Goal: Task Accomplishment & Management: Manage account settings

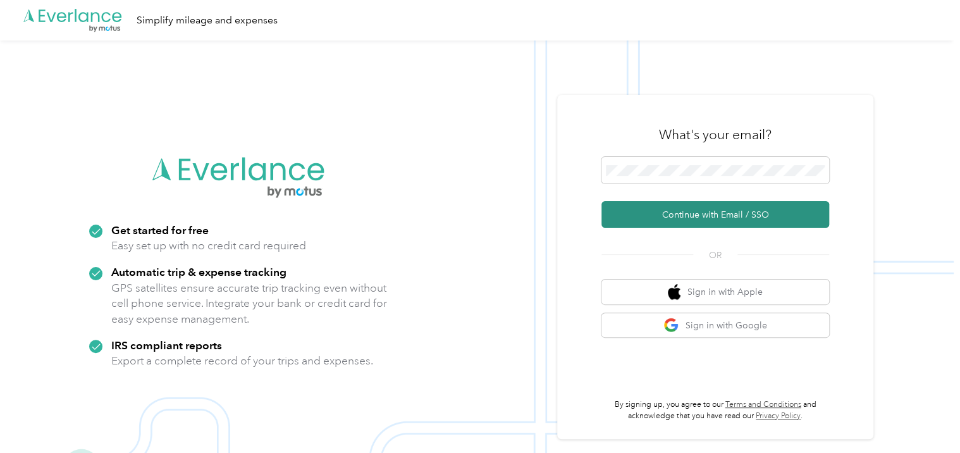
click at [656, 213] on button "Continue with Email / SSO" at bounding box center [716, 214] width 228 height 27
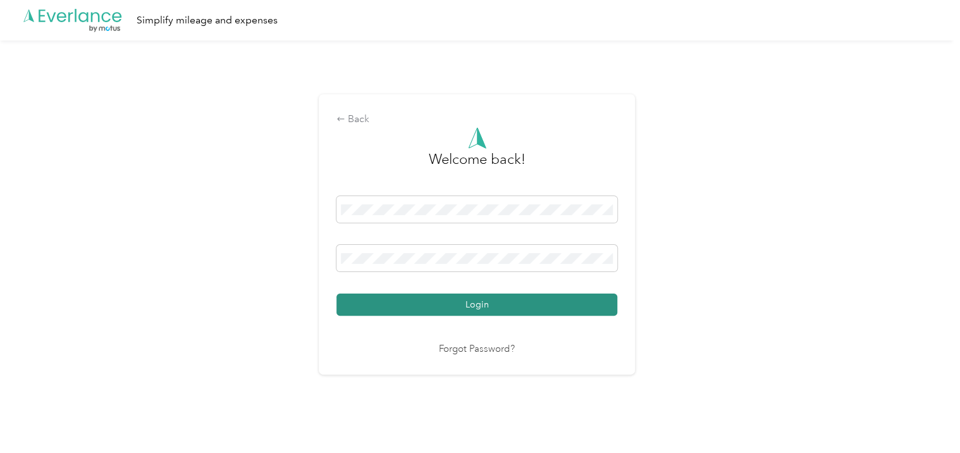
click at [586, 304] on button "Login" at bounding box center [477, 305] width 281 height 22
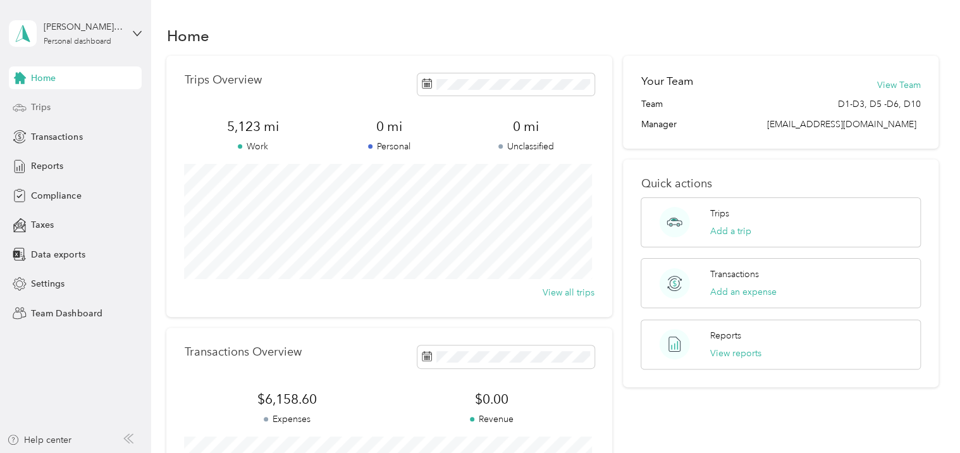
click at [94, 110] on div "Trips" at bounding box center [75, 107] width 133 height 23
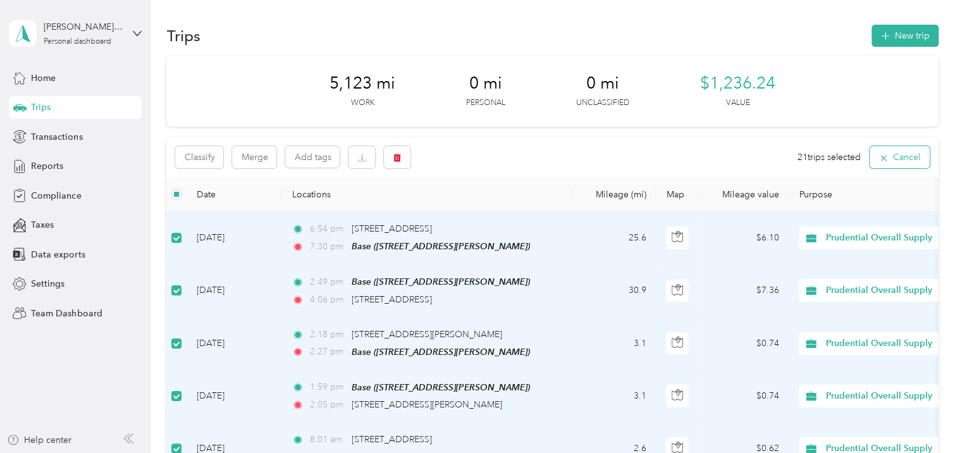
click at [901, 157] on button "Cancel" at bounding box center [900, 157] width 60 height 22
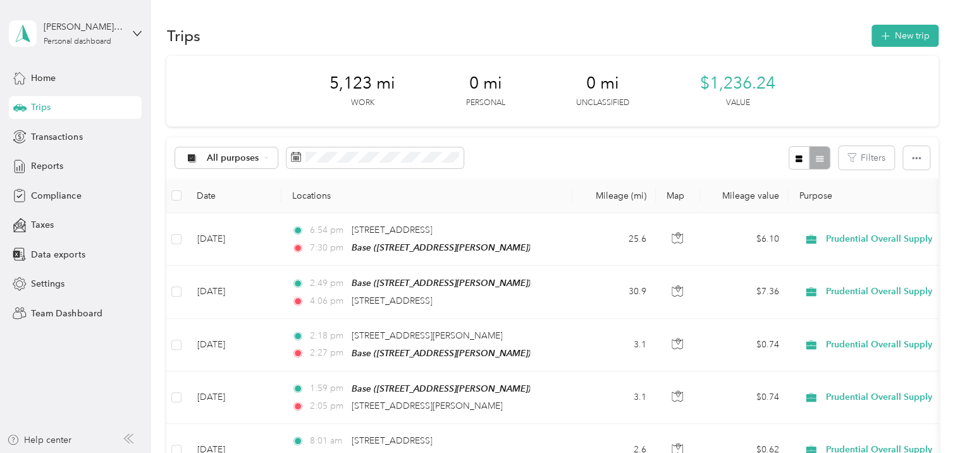
scroll to position [39, 0]
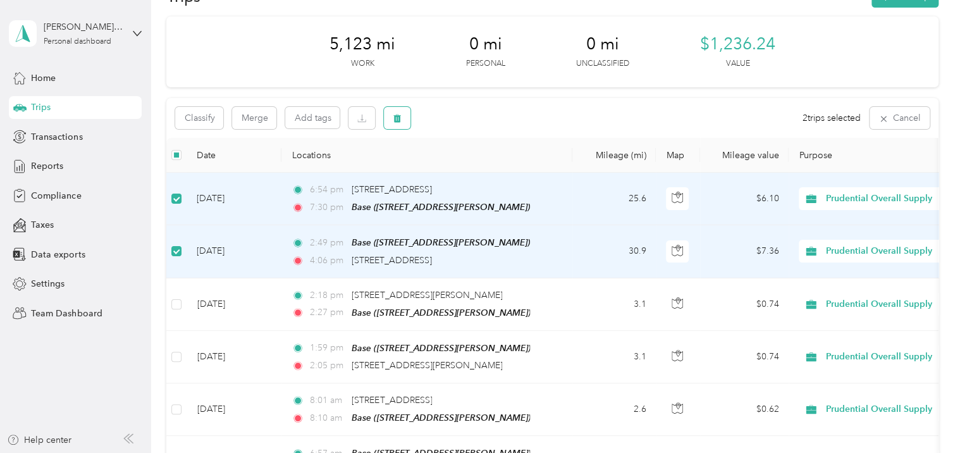
click at [396, 120] on icon "button" at bounding box center [398, 119] width 8 height 8
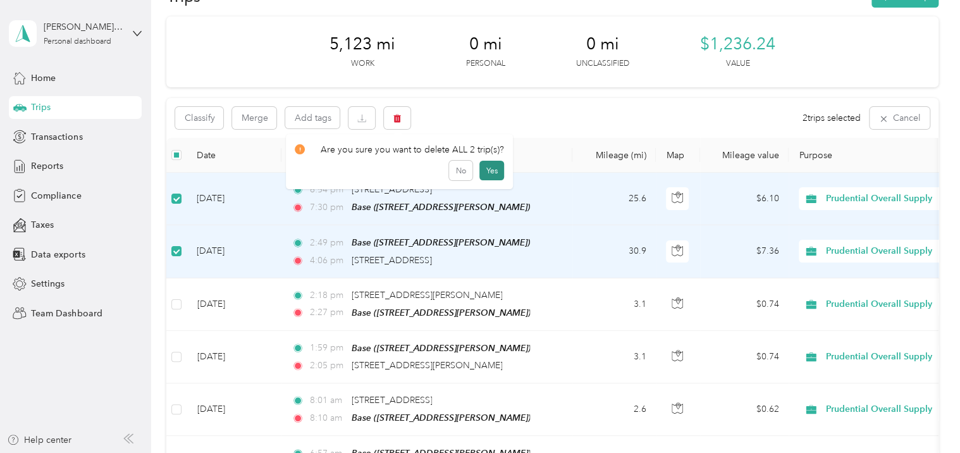
click at [490, 171] on button "Yes" at bounding box center [492, 171] width 25 height 20
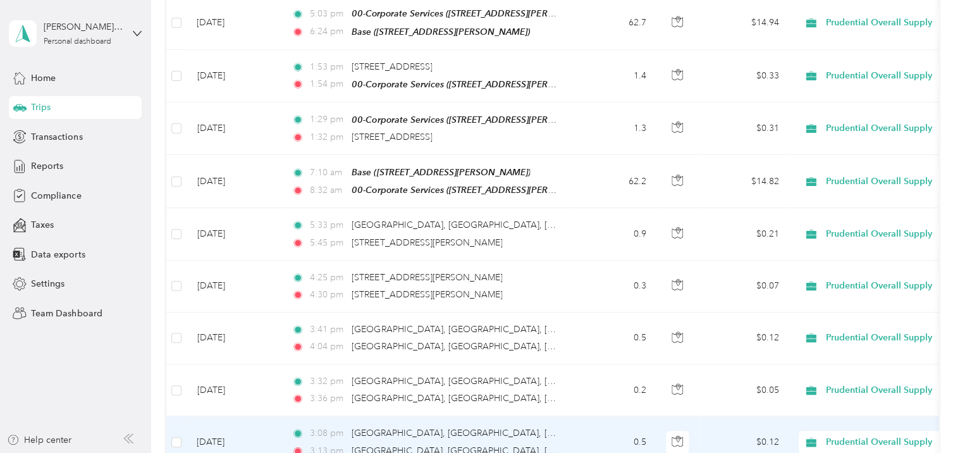
scroll to position [874, 0]
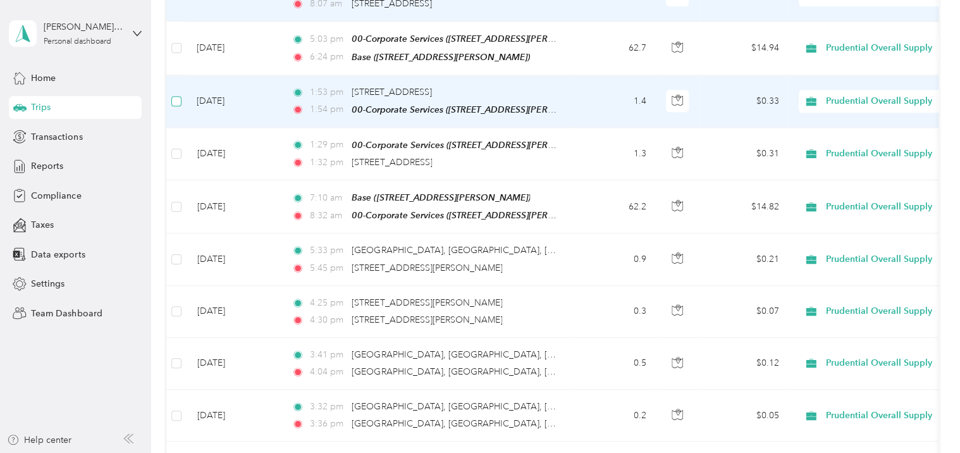
click at [180, 95] on label at bounding box center [176, 101] width 10 height 14
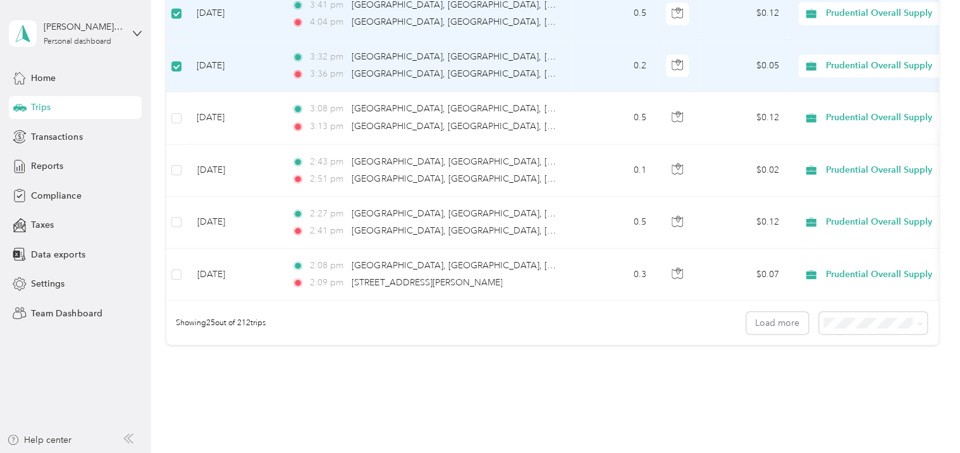
scroll to position [1254, 0]
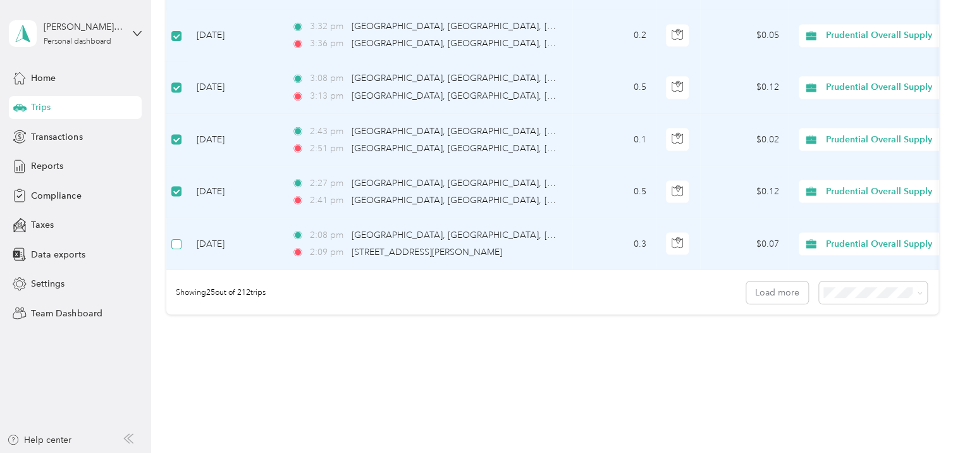
click at [180, 237] on label at bounding box center [176, 244] width 10 height 14
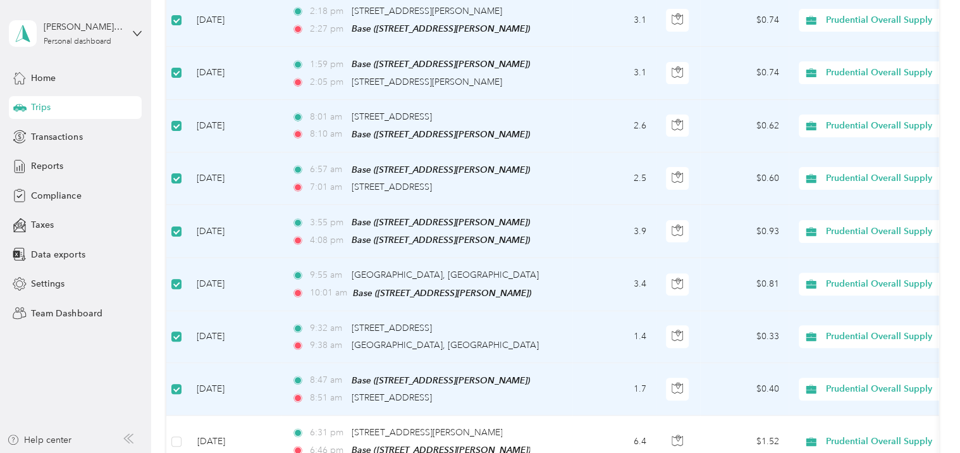
scroll to position [0, 0]
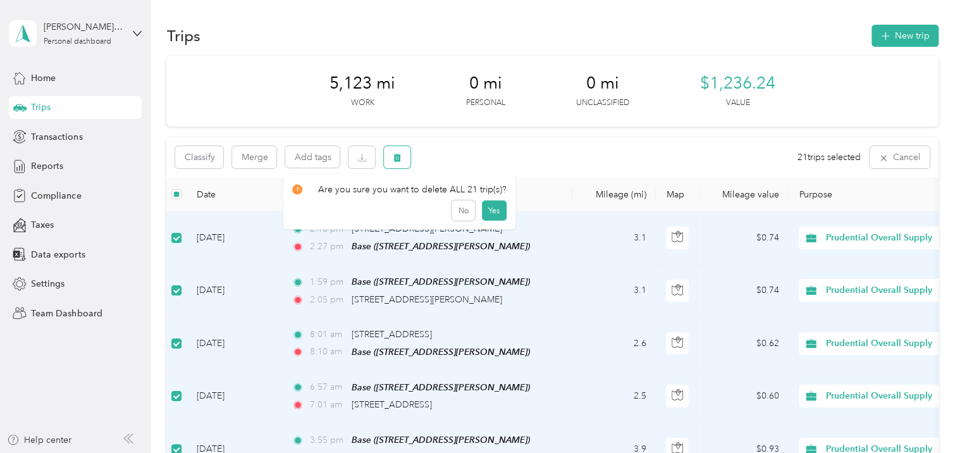
click at [398, 162] on icon "button" at bounding box center [398, 158] width 8 height 8
click at [489, 209] on button "Yes" at bounding box center [494, 210] width 25 height 20
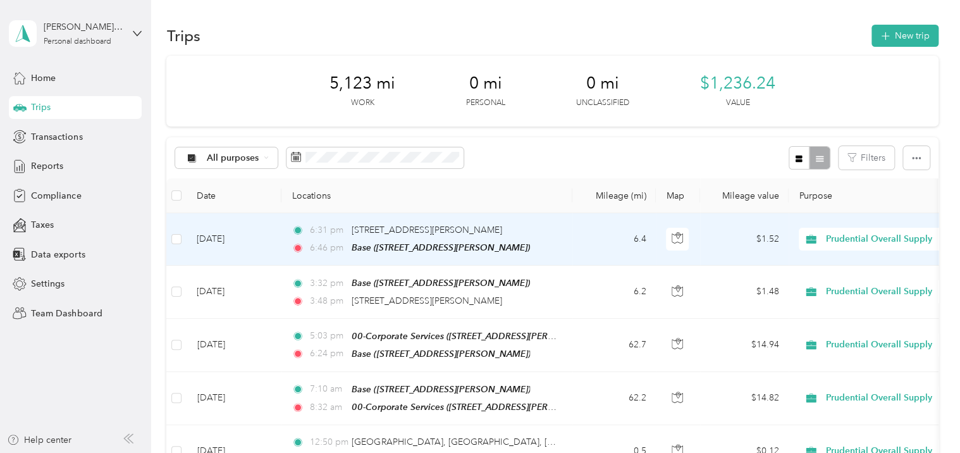
click at [593, 227] on td "6.4" at bounding box center [615, 239] width 84 height 53
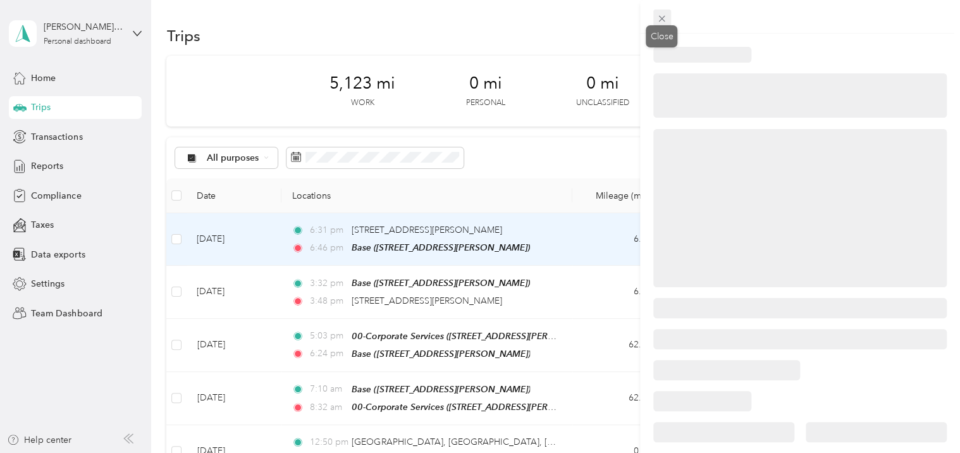
click at [660, 18] on icon at bounding box center [662, 18] width 11 height 11
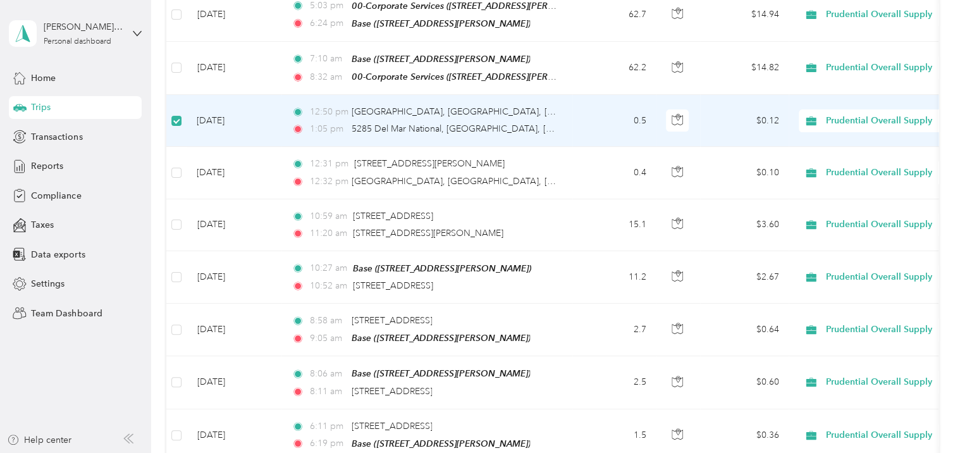
scroll to position [328, 0]
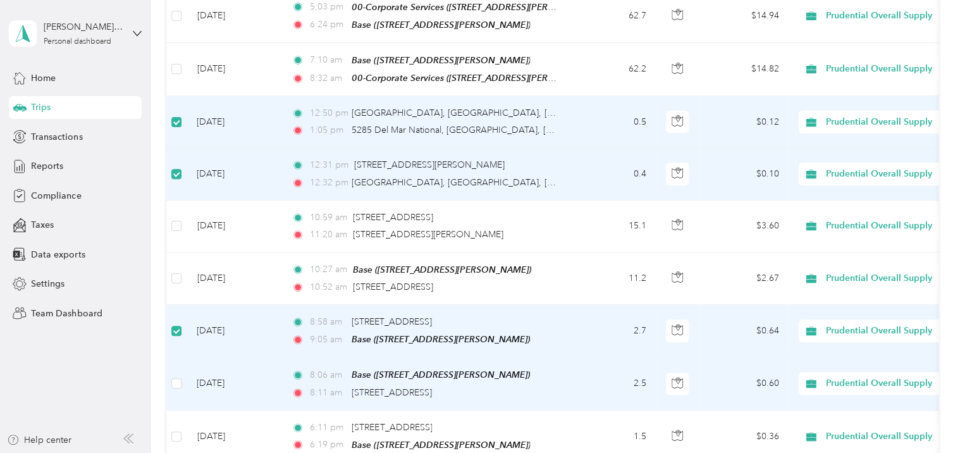
click at [182, 373] on td at bounding box center [176, 383] width 20 height 53
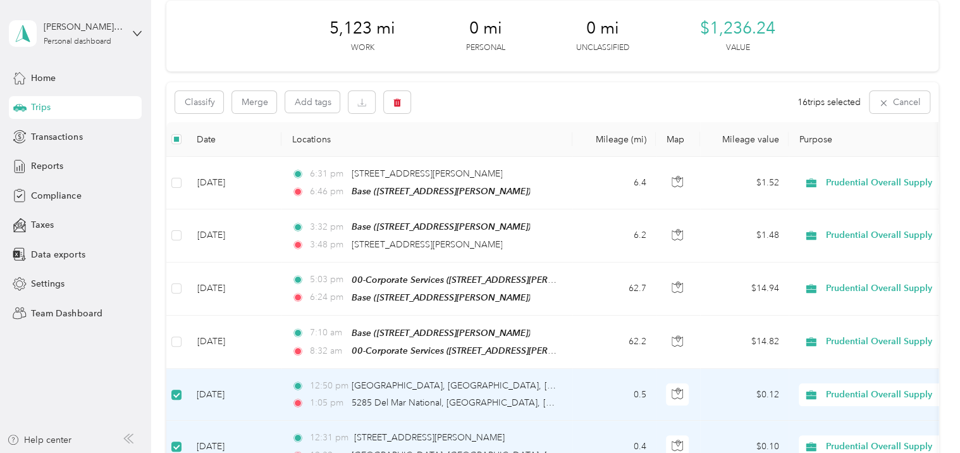
scroll to position [0, 0]
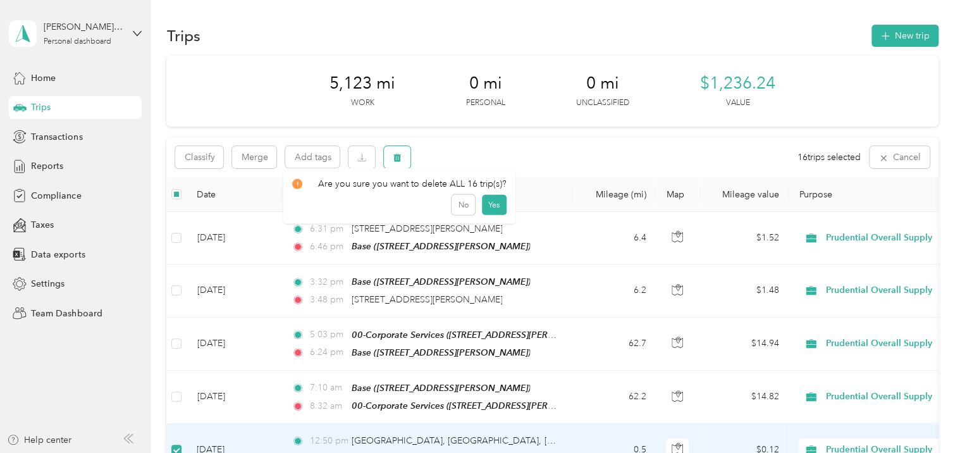
click at [405, 164] on button "button" at bounding box center [397, 157] width 27 height 22
click at [491, 213] on button "Yes" at bounding box center [494, 210] width 25 height 20
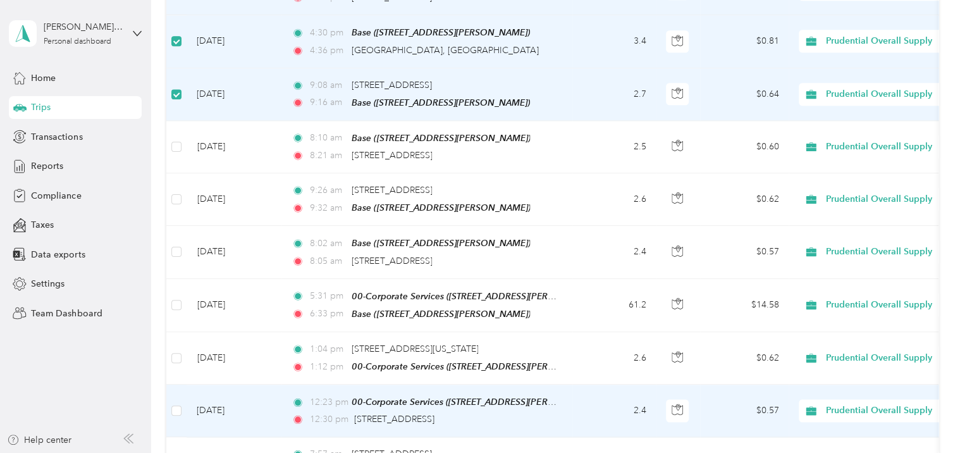
scroll to position [884, 0]
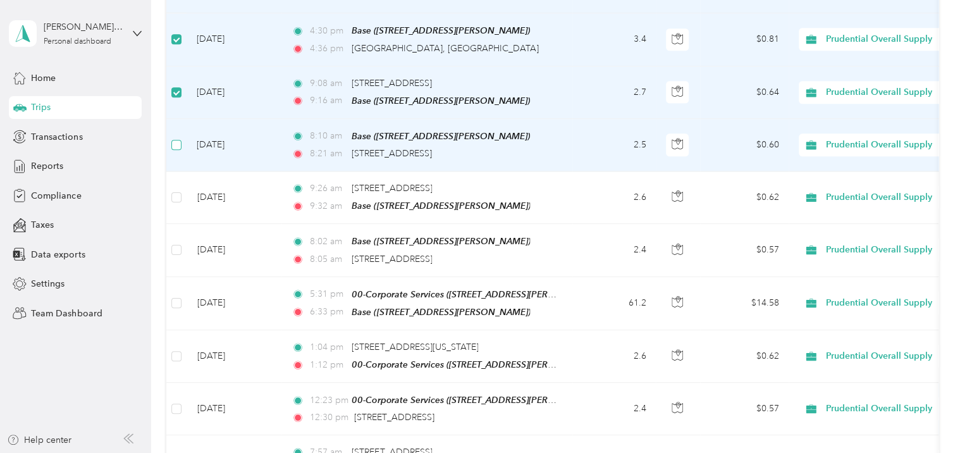
click at [180, 138] on label at bounding box center [176, 145] width 10 height 14
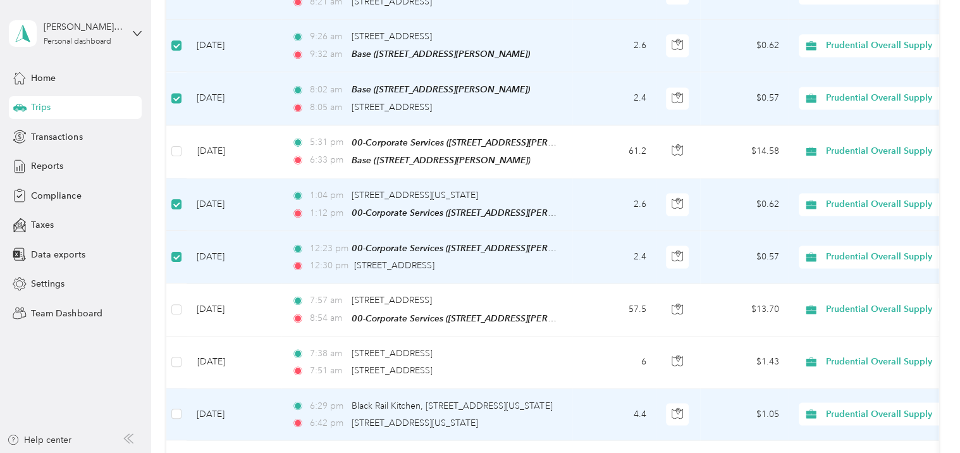
scroll to position [1062, 0]
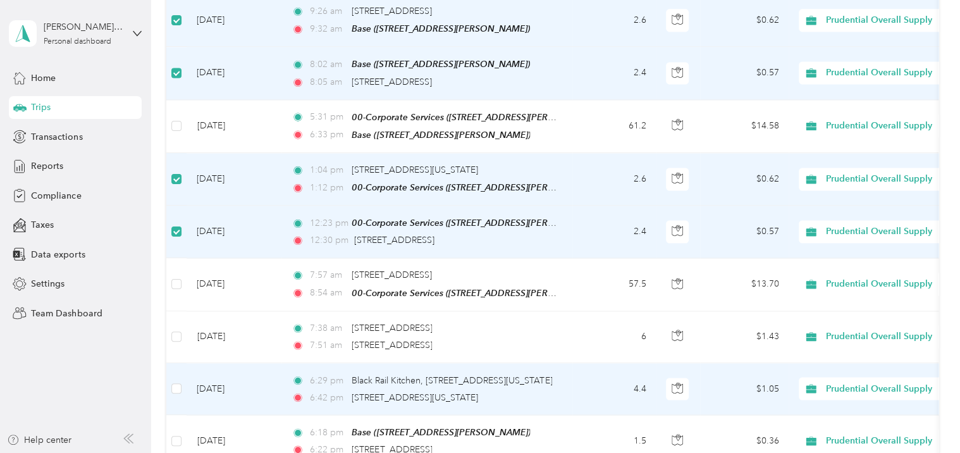
click at [185, 368] on td at bounding box center [176, 389] width 20 height 52
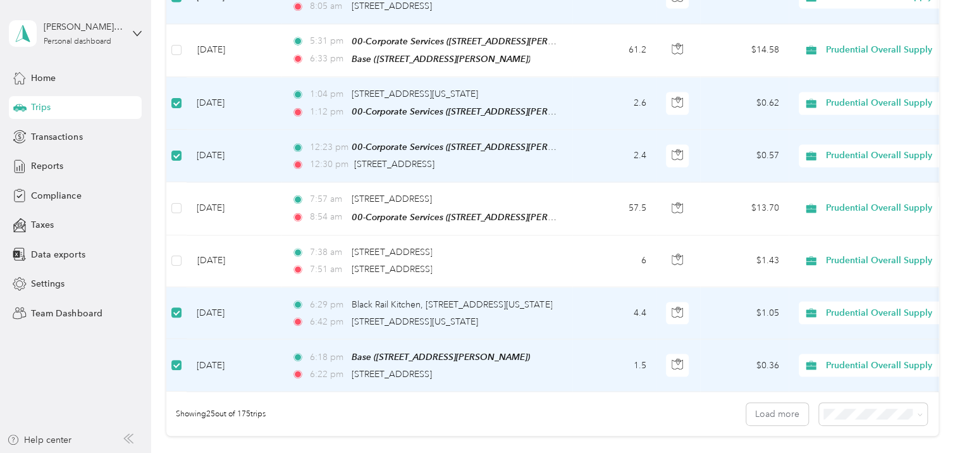
scroll to position [0, 0]
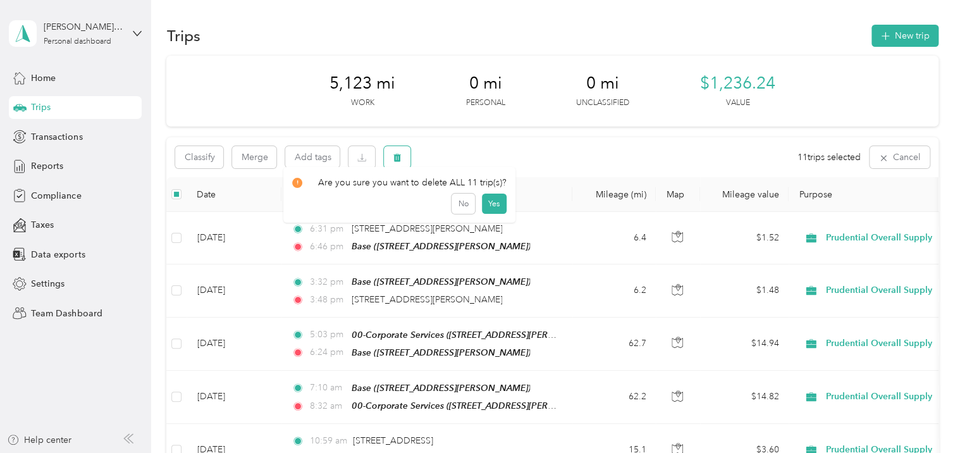
click at [395, 158] on icon "button" at bounding box center [398, 158] width 8 height 8
click at [499, 210] on button "Yes" at bounding box center [494, 210] width 25 height 20
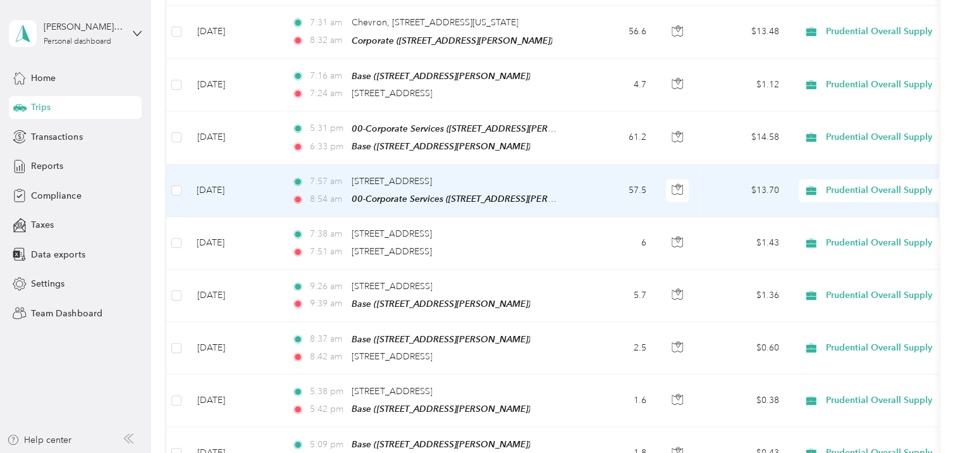
scroll to position [709, 0]
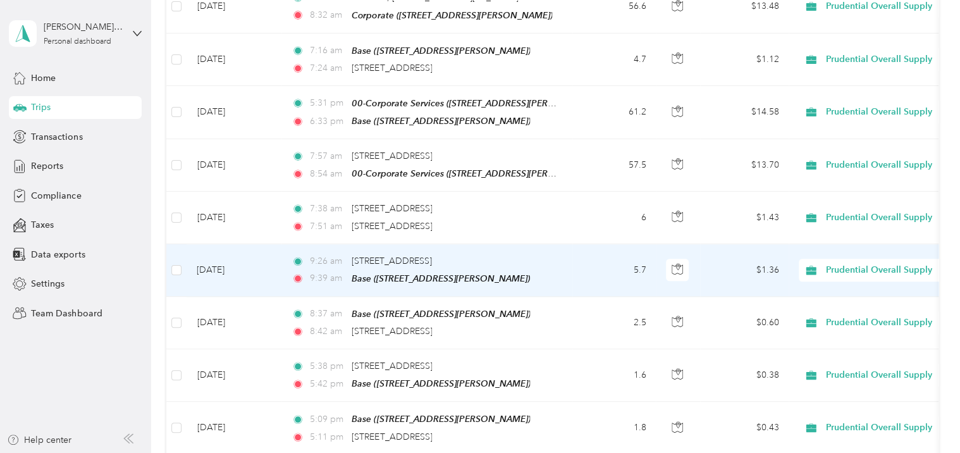
click at [182, 258] on td at bounding box center [176, 270] width 20 height 53
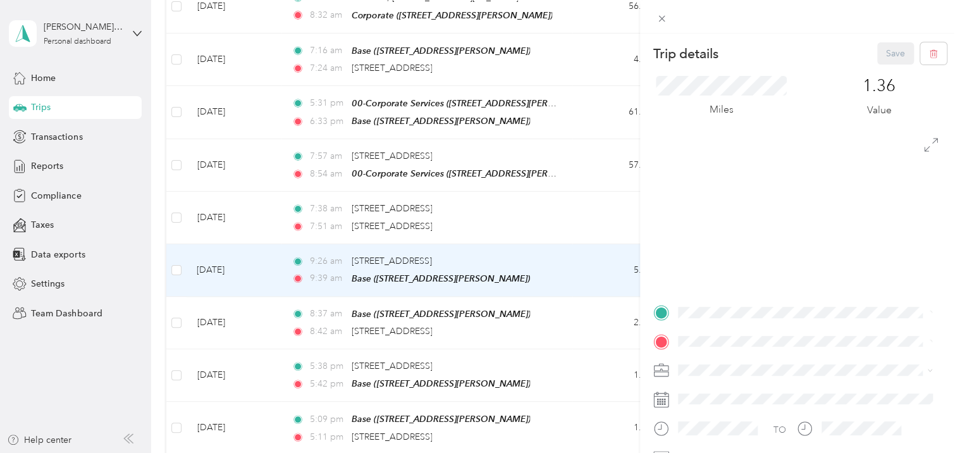
click at [179, 254] on div "Trip details Save This trip cannot be edited because it is either under review,…" at bounding box center [480, 226] width 960 height 453
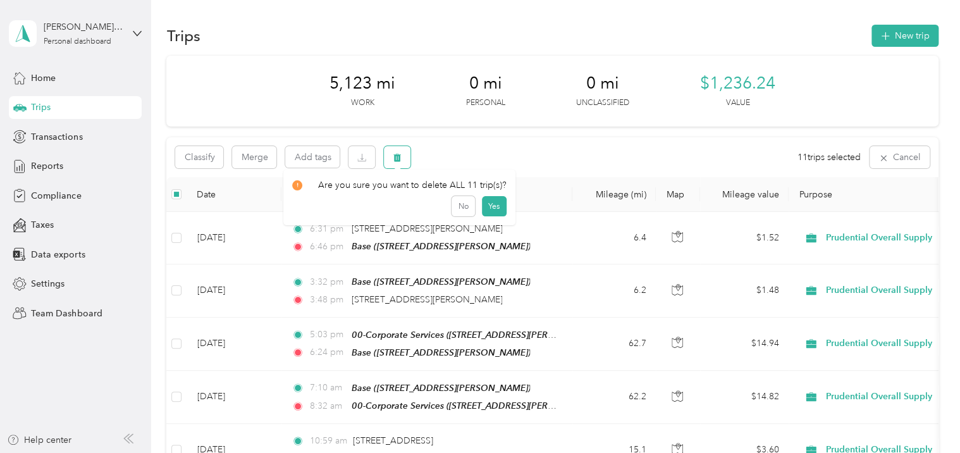
click at [395, 154] on icon "button" at bounding box center [398, 158] width 8 height 8
click at [495, 216] on button "Yes" at bounding box center [494, 210] width 25 height 20
click at [392, 162] on button "button" at bounding box center [397, 157] width 27 height 22
click at [492, 211] on button "Yes" at bounding box center [492, 210] width 25 height 20
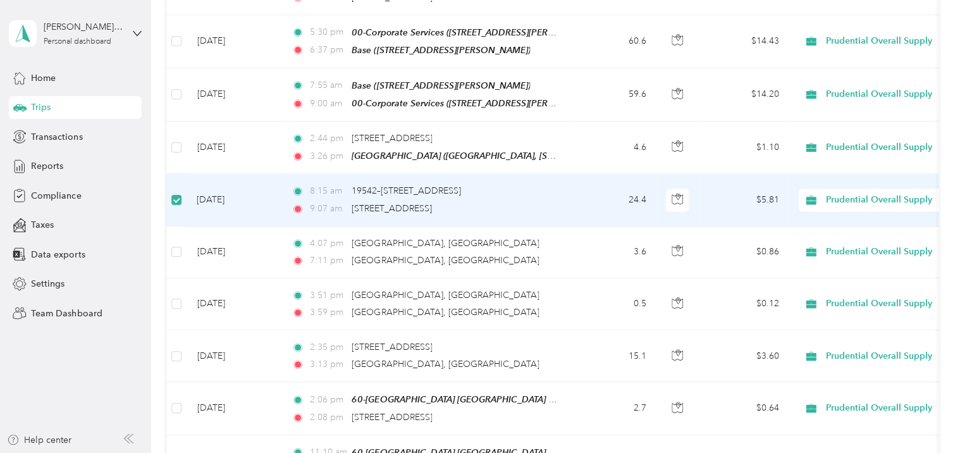
scroll to position [935, 0]
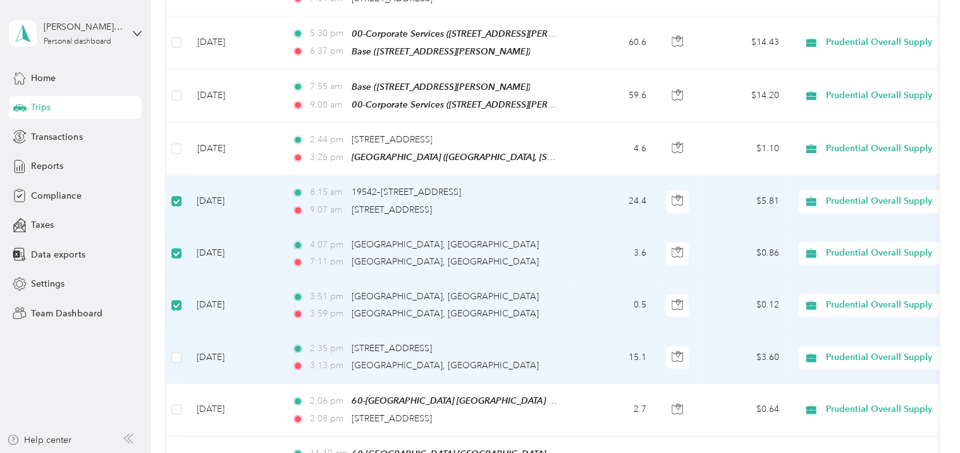
click at [182, 344] on td at bounding box center [176, 358] width 20 height 52
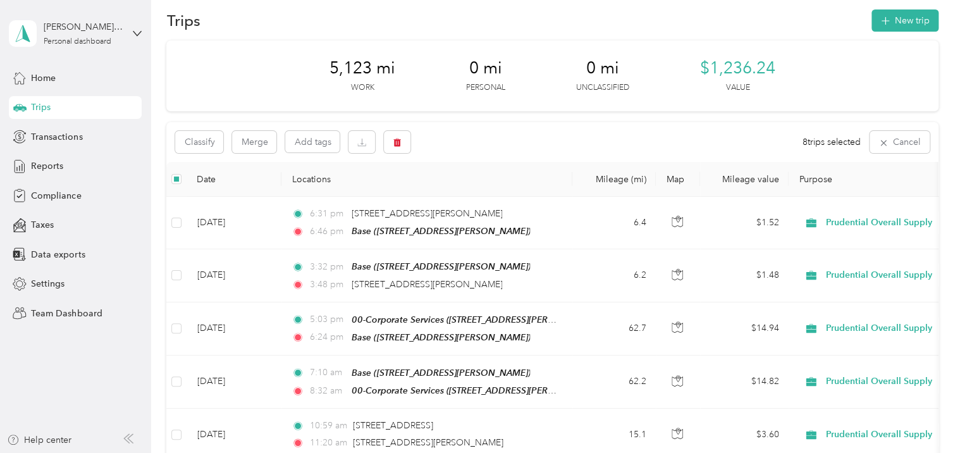
scroll to position [0, 0]
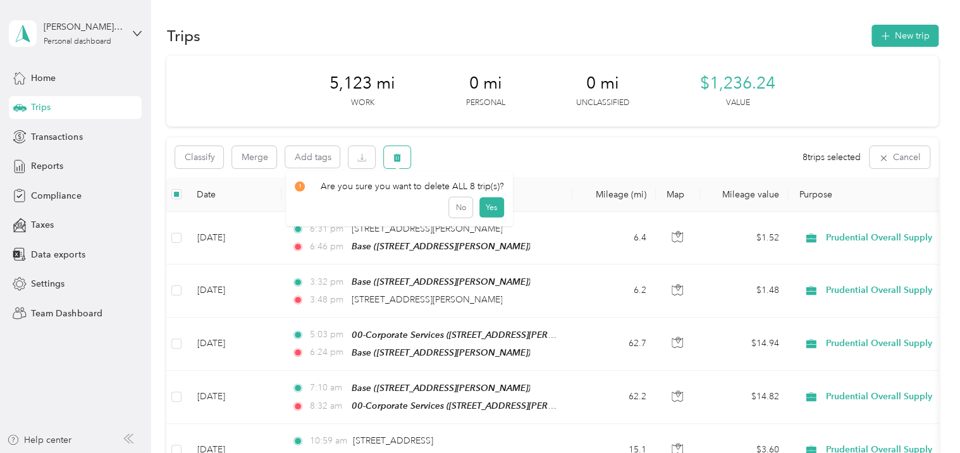
click at [391, 161] on button "button" at bounding box center [397, 157] width 27 height 22
click at [485, 207] on button "Yes" at bounding box center [492, 210] width 25 height 20
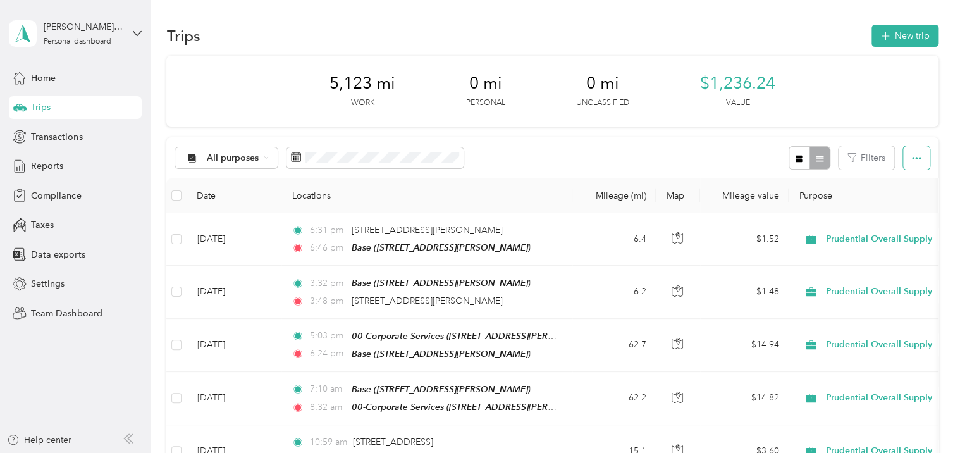
click at [912, 159] on icon "button" at bounding box center [916, 158] width 9 height 9
click at [820, 164] on div at bounding box center [809, 157] width 41 height 23
click at [65, 113] on div "Trips" at bounding box center [75, 107] width 133 height 23
click at [63, 137] on span "Transactions" at bounding box center [56, 136] width 51 height 13
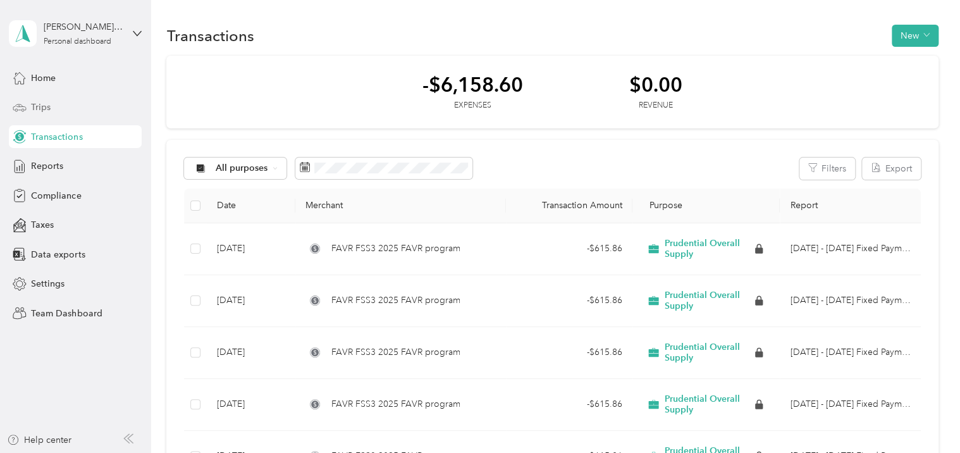
click at [59, 116] on div "Trips" at bounding box center [75, 107] width 133 height 23
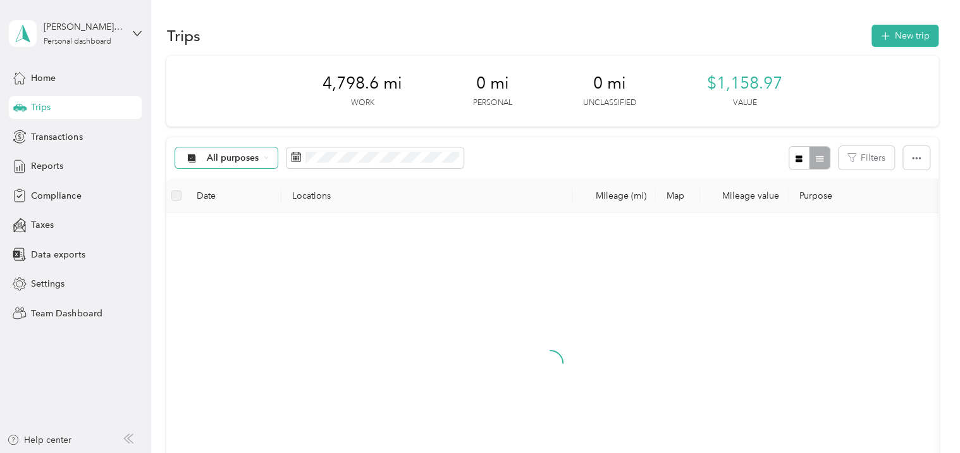
click at [217, 154] on span "All purposes" at bounding box center [233, 158] width 53 height 9
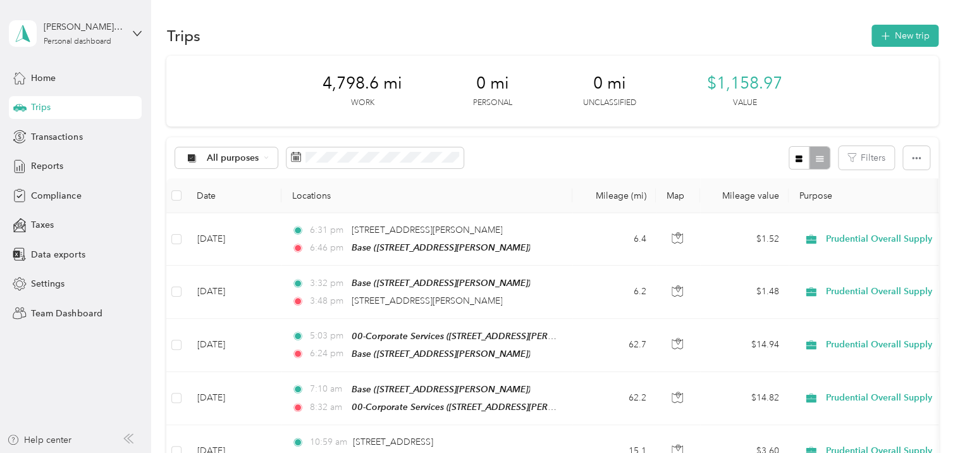
click at [211, 58] on div "4,798.6 mi Work 0 mi Personal 0 mi Unclassified $1,158.97 Value" at bounding box center [552, 91] width 772 height 71
click at [905, 30] on button "New trip" at bounding box center [905, 36] width 67 height 22
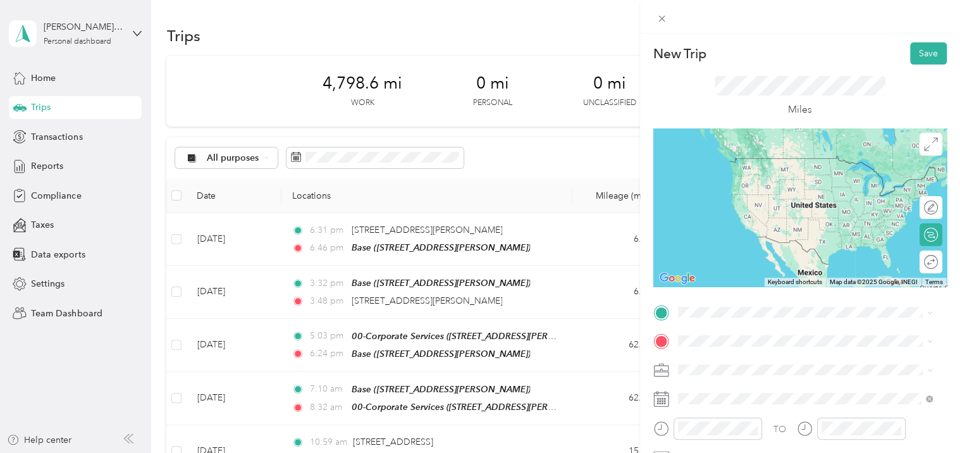
click at [748, 191] on div "[GEOGRAPHIC_DATA], [STREET_ADDRESS][GEOGRAPHIC_DATA][PERSON_NAME], [GEOGRAPHIC_…" at bounding box center [815, 202] width 226 height 40
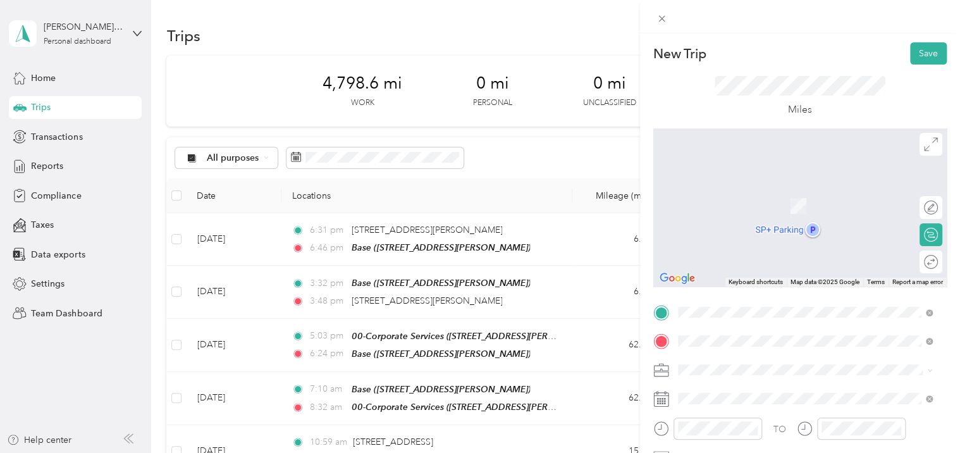
click at [772, 206] on div "Base [STREET_ADDRESS][PERSON_NAME]" at bounding box center [806, 198] width 246 height 31
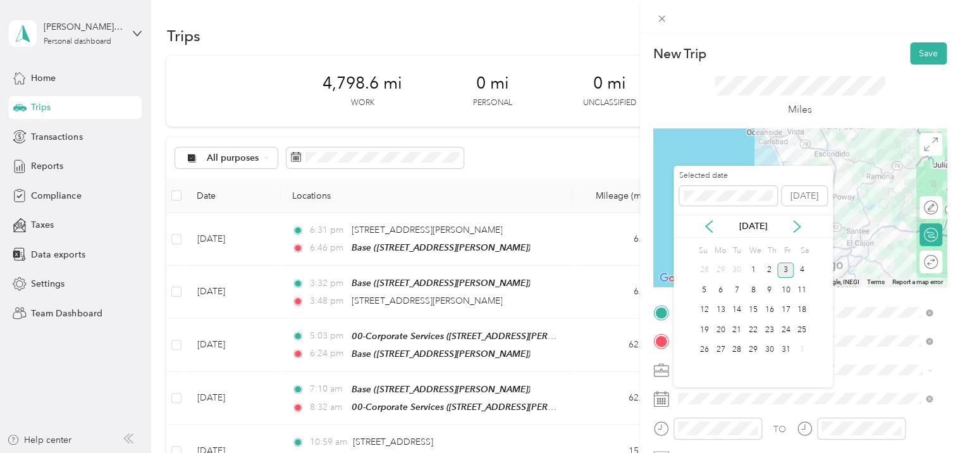
click at [710, 233] on div "[DATE]" at bounding box center [753, 225] width 159 height 23
click at [710, 228] on icon at bounding box center [709, 226] width 13 height 13
click at [784, 271] on div "5" at bounding box center [786, 271] width 16 height 16
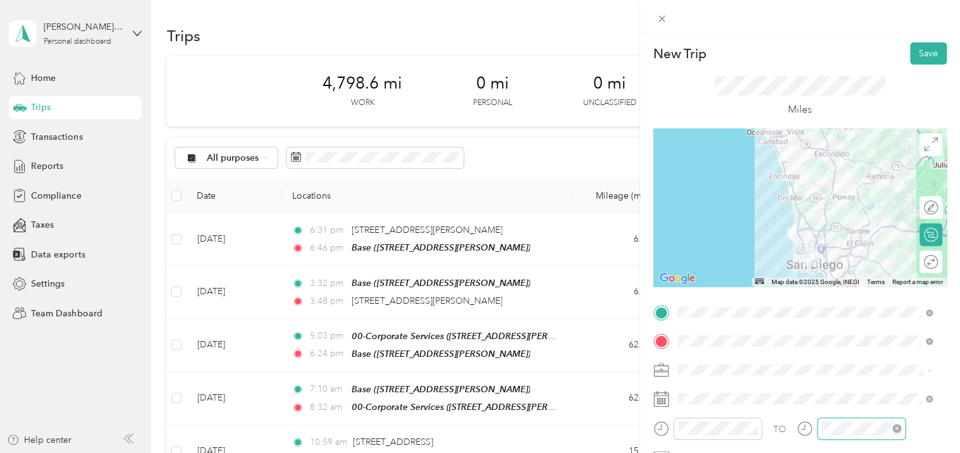
scroll to position [283, 0]
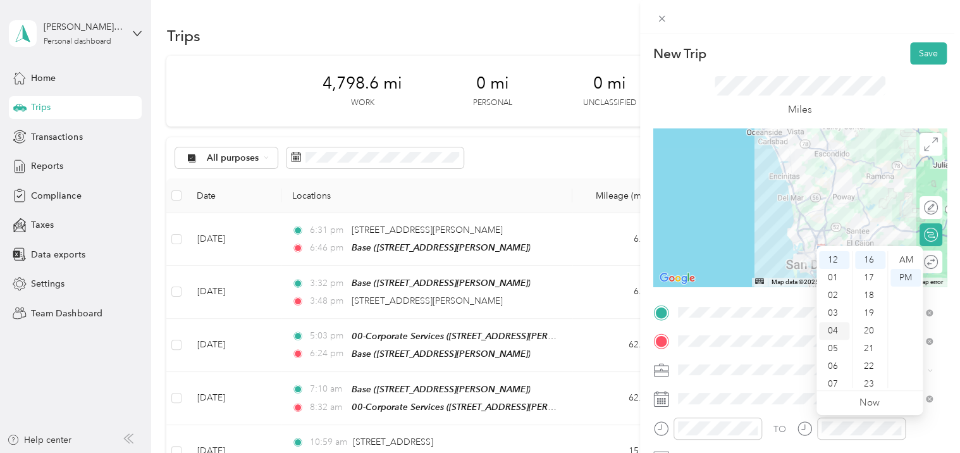
click at [832, 333] on div "04" at bounding box center [834, 331] width 30 height 18
click at [869, 385] on div "23" at bounding box center [870, 384] width 30 height 18
click at [729, 106] on div "Miles" at bounding box center [800, 97] width 171 height 42
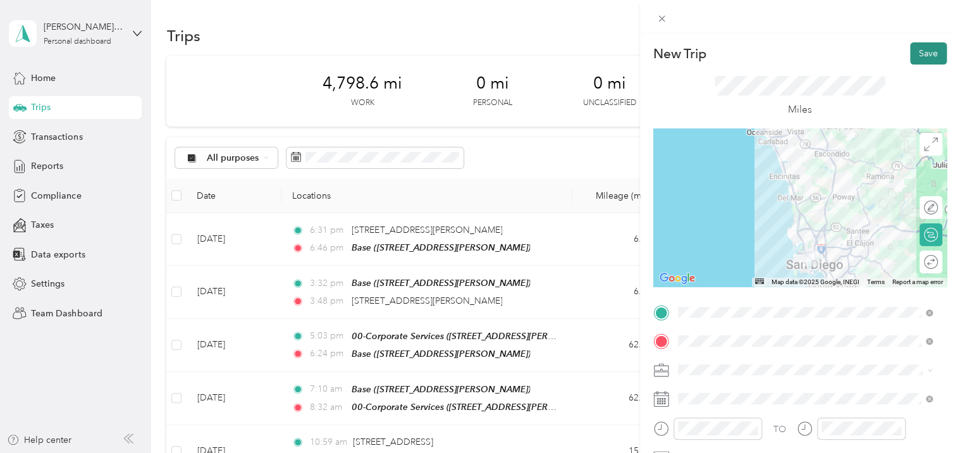
click at [926, 51] on button "Save" at bounding box center [928, 53] width 37 height 22
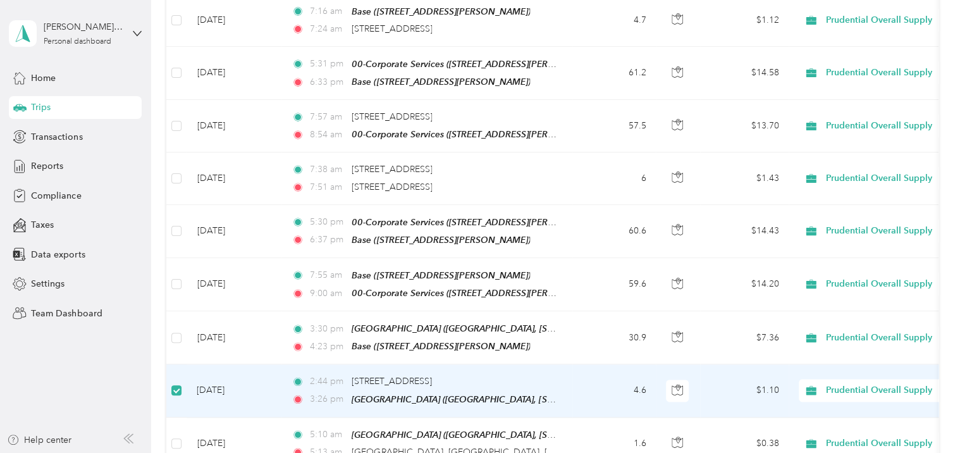
scroll to position [0, 0]
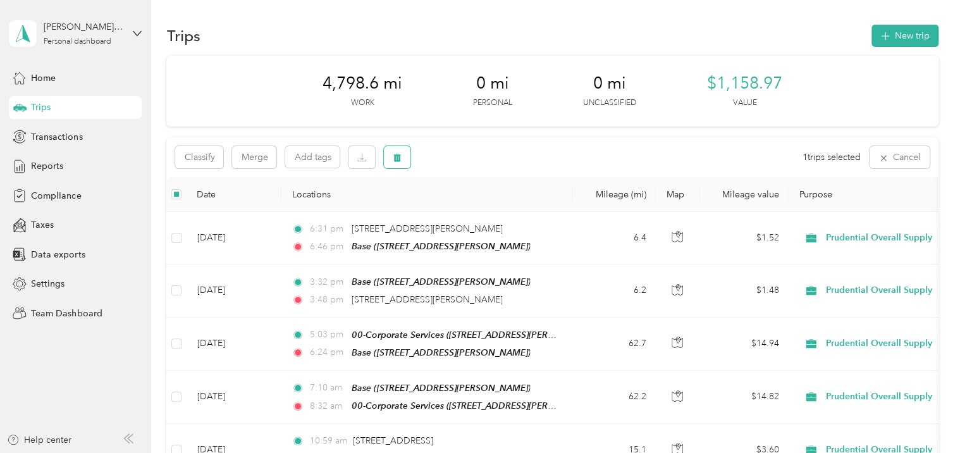
click at [398, 164] on button "button" at bounding box center [397, 157] width 27 height 22
click at [486, 213] on button "Yes" at bounding box center [492, 210] width 25 height 20
click at [58, 164] on span "Reports" at bounding box center [47, 165] width 32 height 13
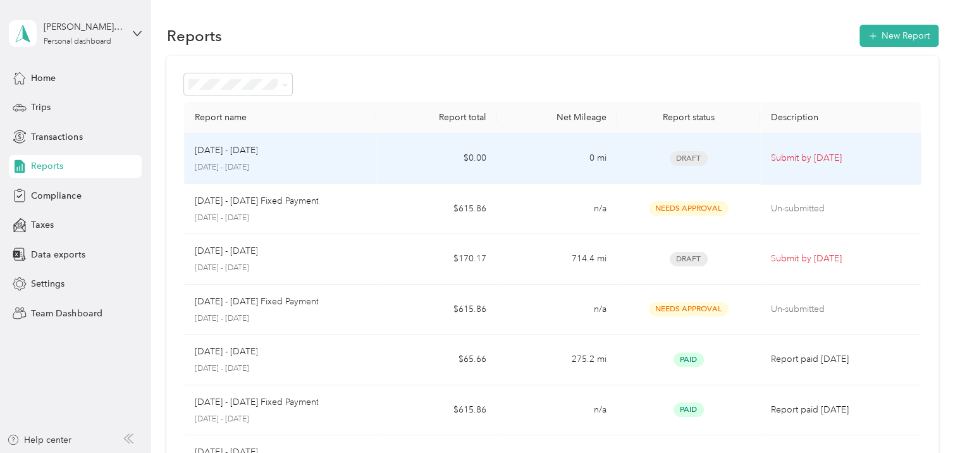
click at [302, 159] on div "[DATE] - [DATE] [DATE] - [DATE]" at bounding box center [280, 159] width 172 height 30
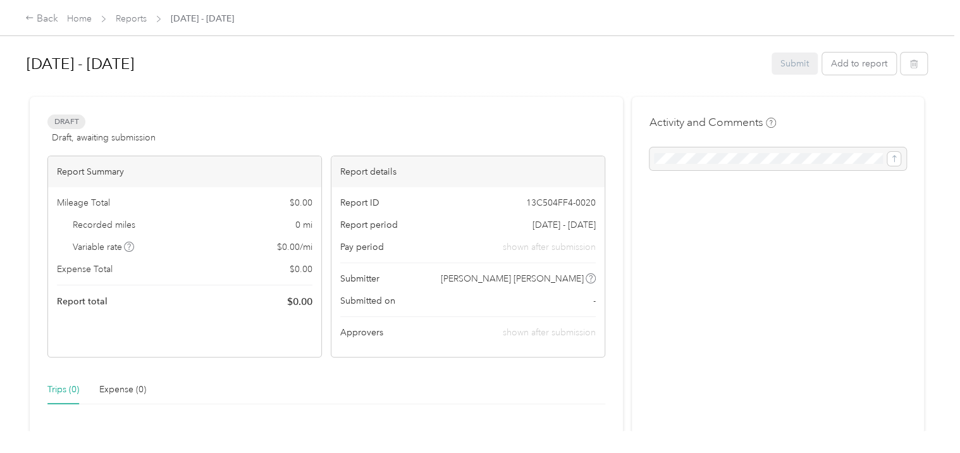
click at [788, 65] on div "Submit Add to report" at bounding box center [850, 64] width 156 height 22
click at [43, 21] on div "Back" at bounding box center [41, 18] width 33 height 15
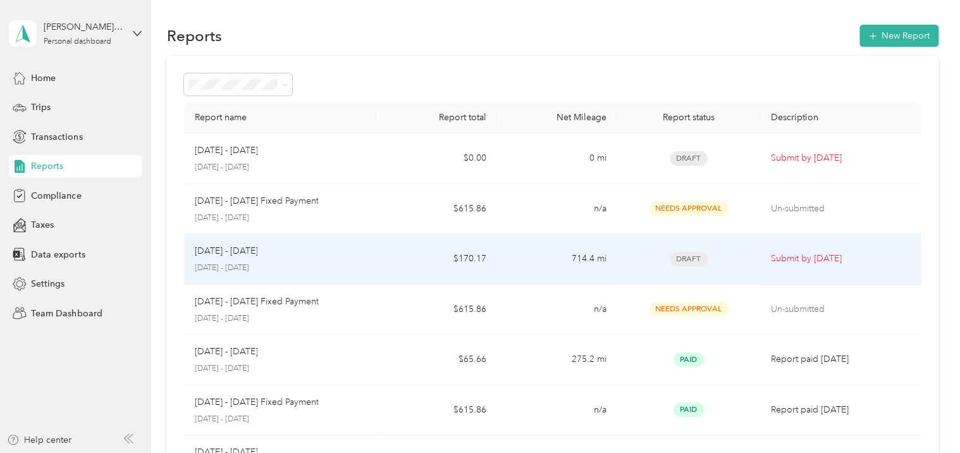
click at [254, 259] on div "[DATE] - [DATE] [DATE] - [DATE]" at bounding box center [280, 259] width 172 height 30
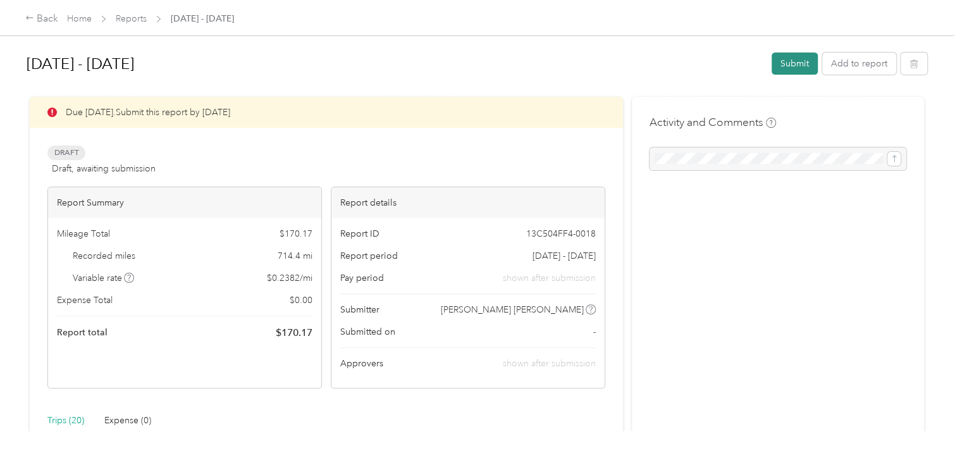
click at [779, 64] on button "Submit" at bounding box center [795, 64] width 46 height 22
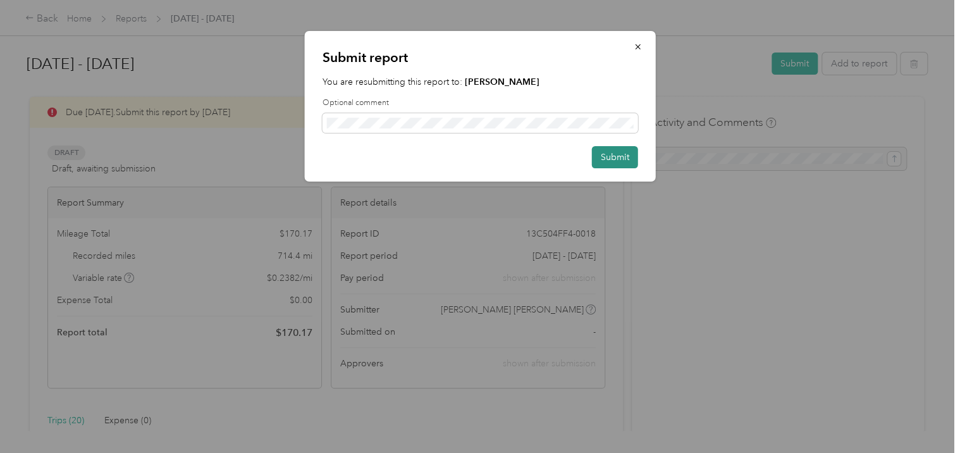
click at [617, 159] on button "Submit" at bounding box center [615, 157] width 46 height 22
